Goal: Task Accomplishment & Management: Manage account settings

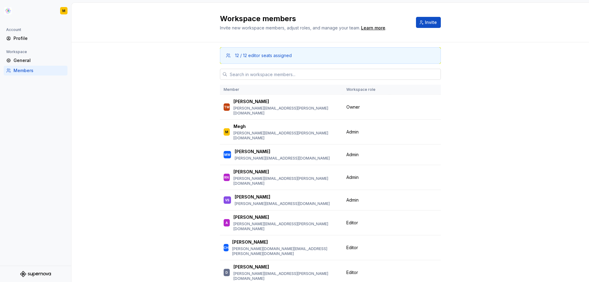
click at [251, 76] on input "text" at bounding box center [334, 74] width 214 height 11
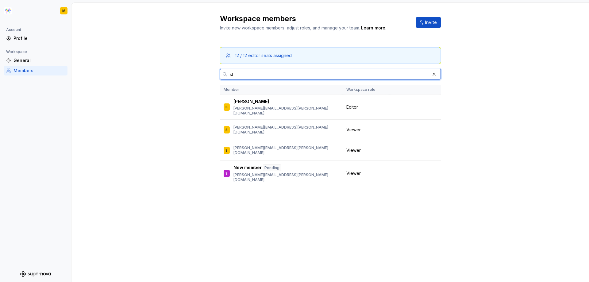
type input "s"
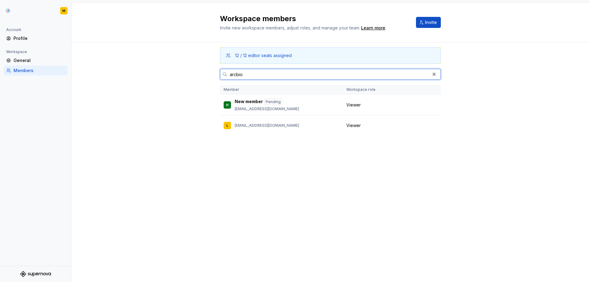
type input "arcbio"
drag, startPoint x: 239, startPoint y: 160, endPoint x: 52, endPoint y: 180, distance: 187.4
click at [239, 160] on div "12 / 12 editor seats assigned arcbio Member Workspace role H New member Pending…" at bounding box center [330, 150] width 221 height 216
click at [376, 180] on div "12 / 12 editor seats assigned arcbio Member Workspace role H New member Pending…" at bounding box center [330, 150] width 221 height 216
click at [433, 75] on button "button" at bounding box center [434, 74] width 9 height 9
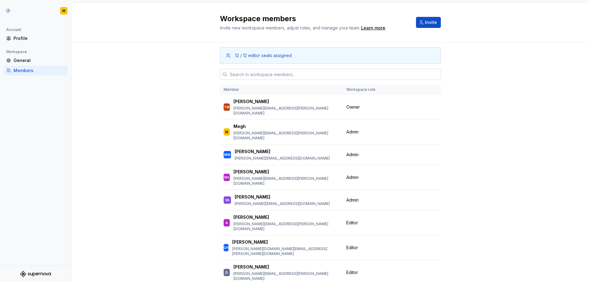
click at [333, 75] on input "text" at bounding box center [334, 74] width 214 height 11
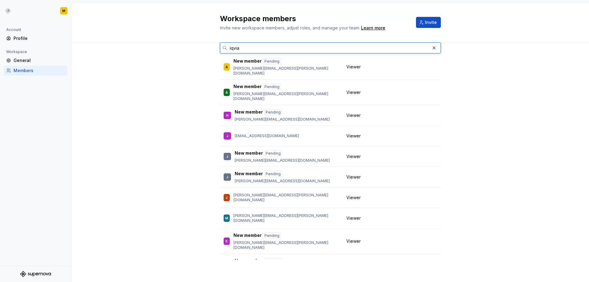
scroll to position [40, 0]
type input "iqvia"
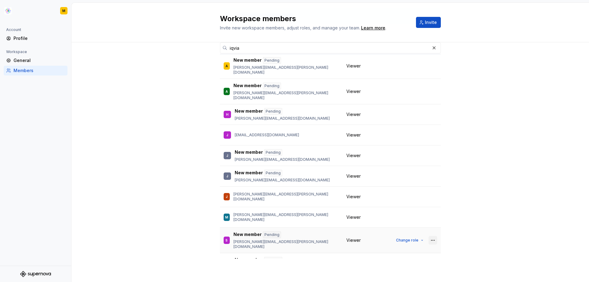
click at [429, 236] on button "button" at bounding box center [433, 240] width 9 height 9
click at [394, 240] on div "Send invitation again" at bounding box center [385, 240] width 46 height 6
